Goal: Task Accomplishment & Management: Manage account settings

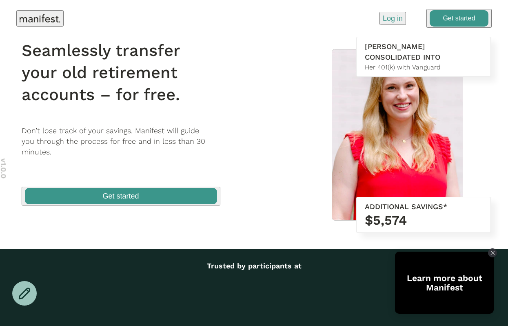
click at [270, 116] on div "Seamlessly transfer your old retirement accounts – for free. Don’t lose track o…" at bounding box center [254, 122] width 498 height 171
click at [388, 16] on p "Log in" at bounding box center [393, 18] width 20 height 11
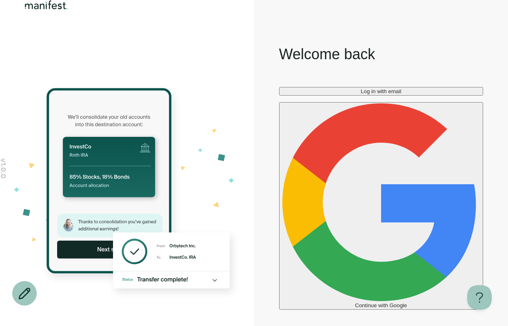
click at [330, 95] on button "Log in with email" at bounding box center [381, 91] width 204 height 9
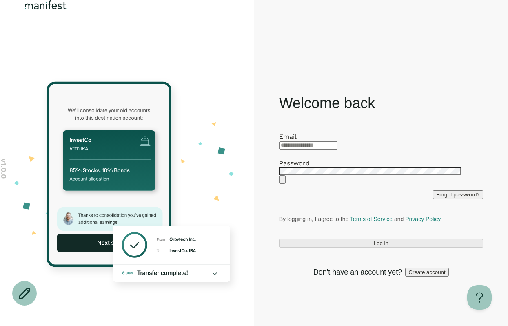
click at [308, 140] on div at bounding box center [381, 144] width 204 height 9
click at [308, 141] on input "email" at bounding box center [308, 145] width 58 height 8
click at [369, 247] on div "Log in" at bounding box center [381, 243] width 204 height 9
click at [306, 140] on div at bounding box center [381, 144] width 204 height 9
click at [306, 141] on input "email" at bounding box center [308, 145] width 58 height 8
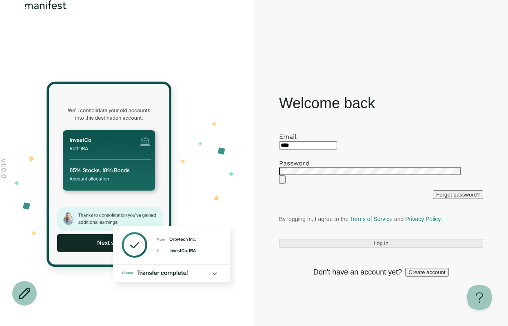
type input "****"
click at [319, 199] on div "Forgot password?" at bounding box center [381, 194] width 204 height 9
click at [282, 181] on icon "Show password" at bounding box center [282, 181] width 0 height 0
click at [282, 181] on icon "Hide password" at bounding box center [282, 181] width 0 height 0
click at [359, 204] on form "Email **** Password Forgot password? By logging in, I agree to the Terms of Ser…" at bounding box center [381, 190] width 204 height 115
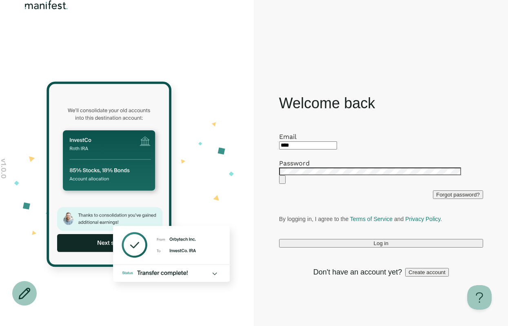
click at [468, 197] on span "Forgot password?" at bounding box center [458, 194] width 44 height 6
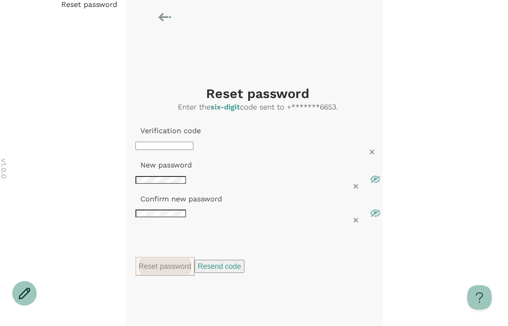
click at [165, 21] on icon at bounding box center [165, 17] width 14 height 14
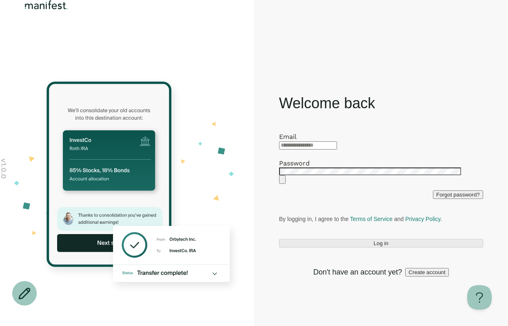
click at [420, 275] on span "Create account" at bounding box center [426, 272] width 37 height 6
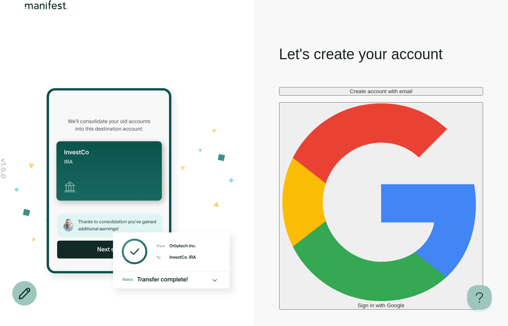
click at [375, 94] on span "Create account with email" at bounding box center [381, 91] width 62 height 6
